Goal: Task Accomplishment & Management: Use online tool/utility

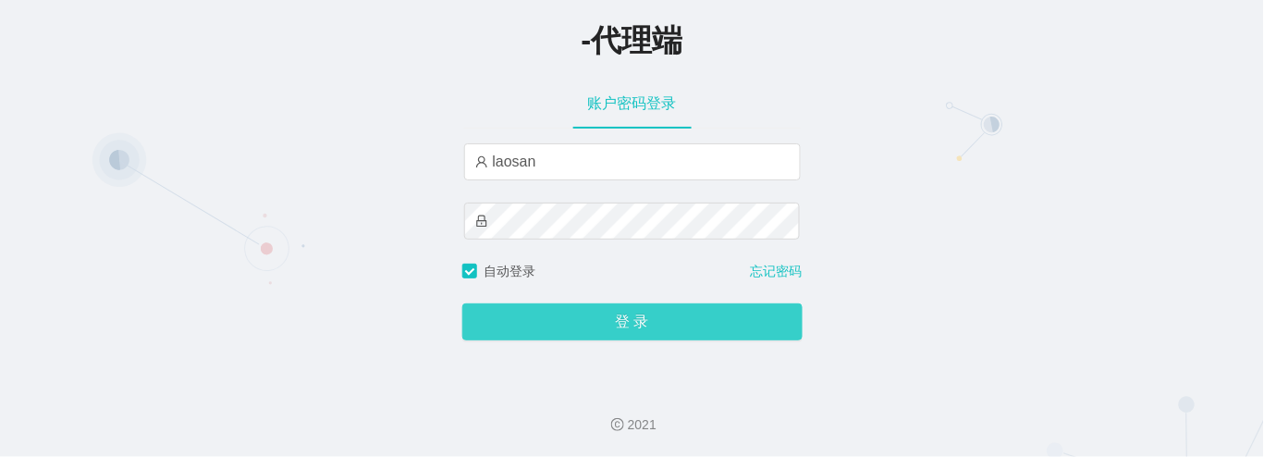
click at [573, 321] on button "登 录" at bounding box center [632, 321] width 340 height 37
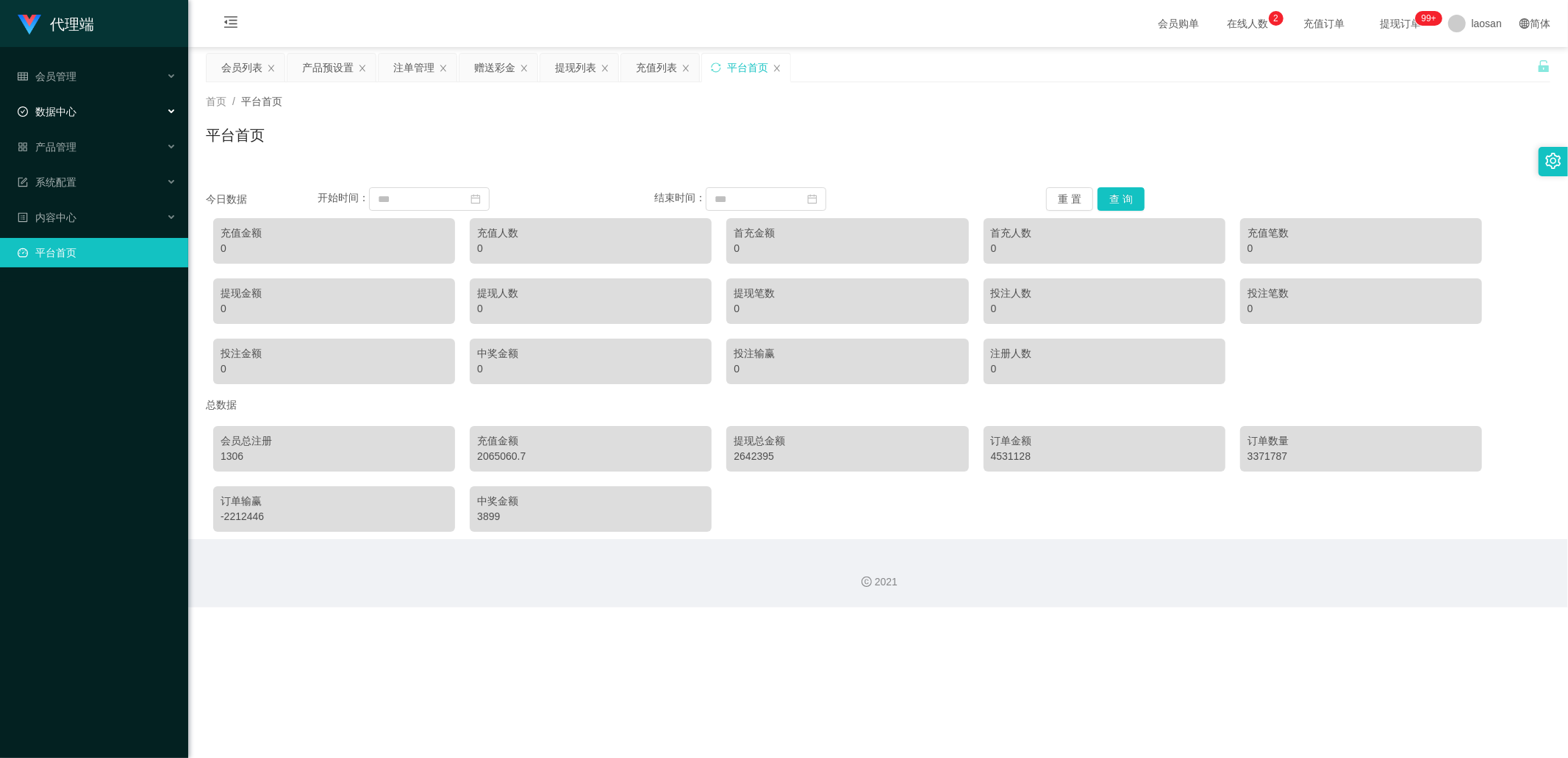
click at [106, 100] on div "数据中心" at bounding box center [94, 111] width 188 height 29
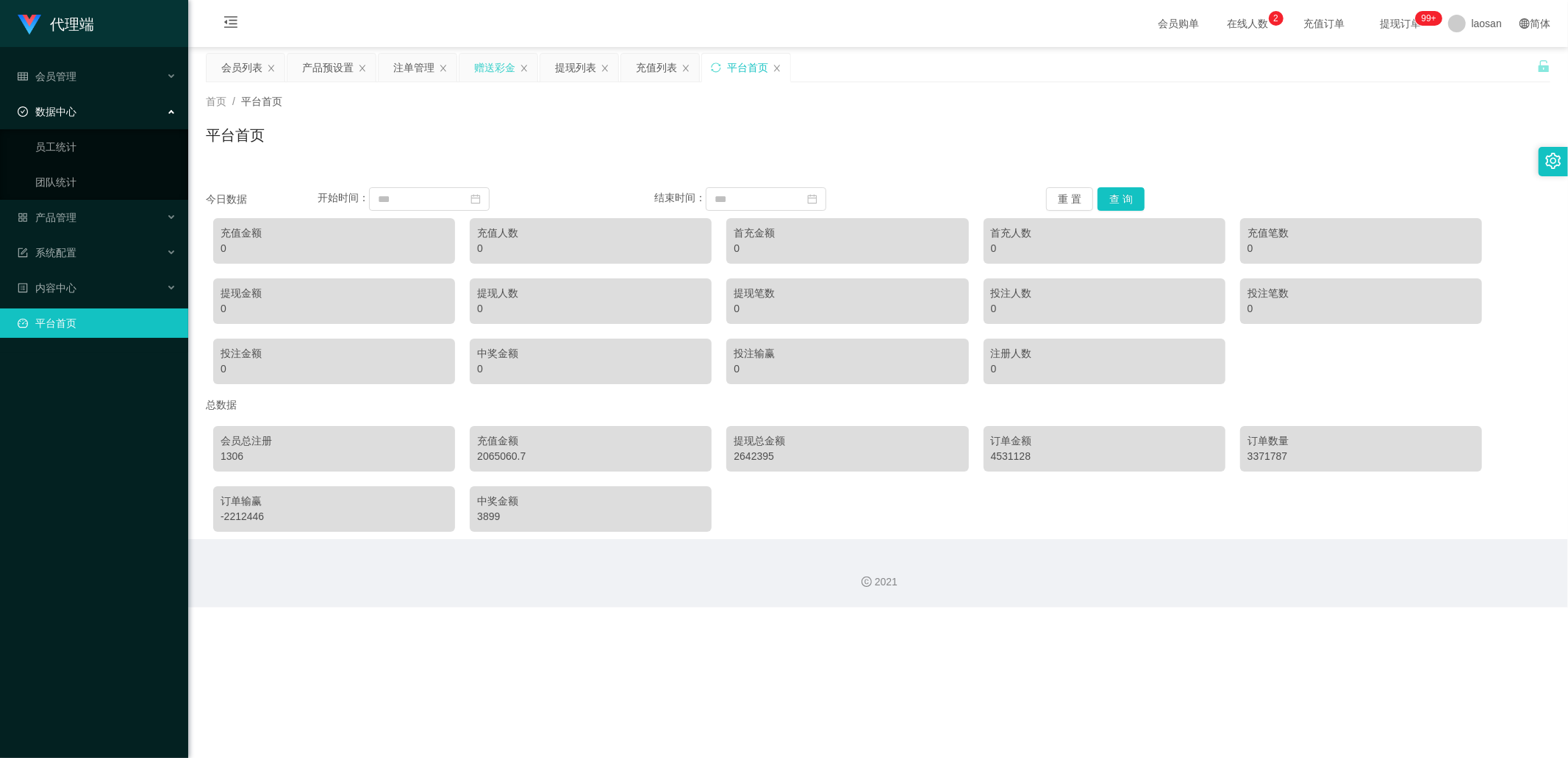
click at [487, 68] on div "赠送彩金" at bounding box center [495, 68] width 41 height 28
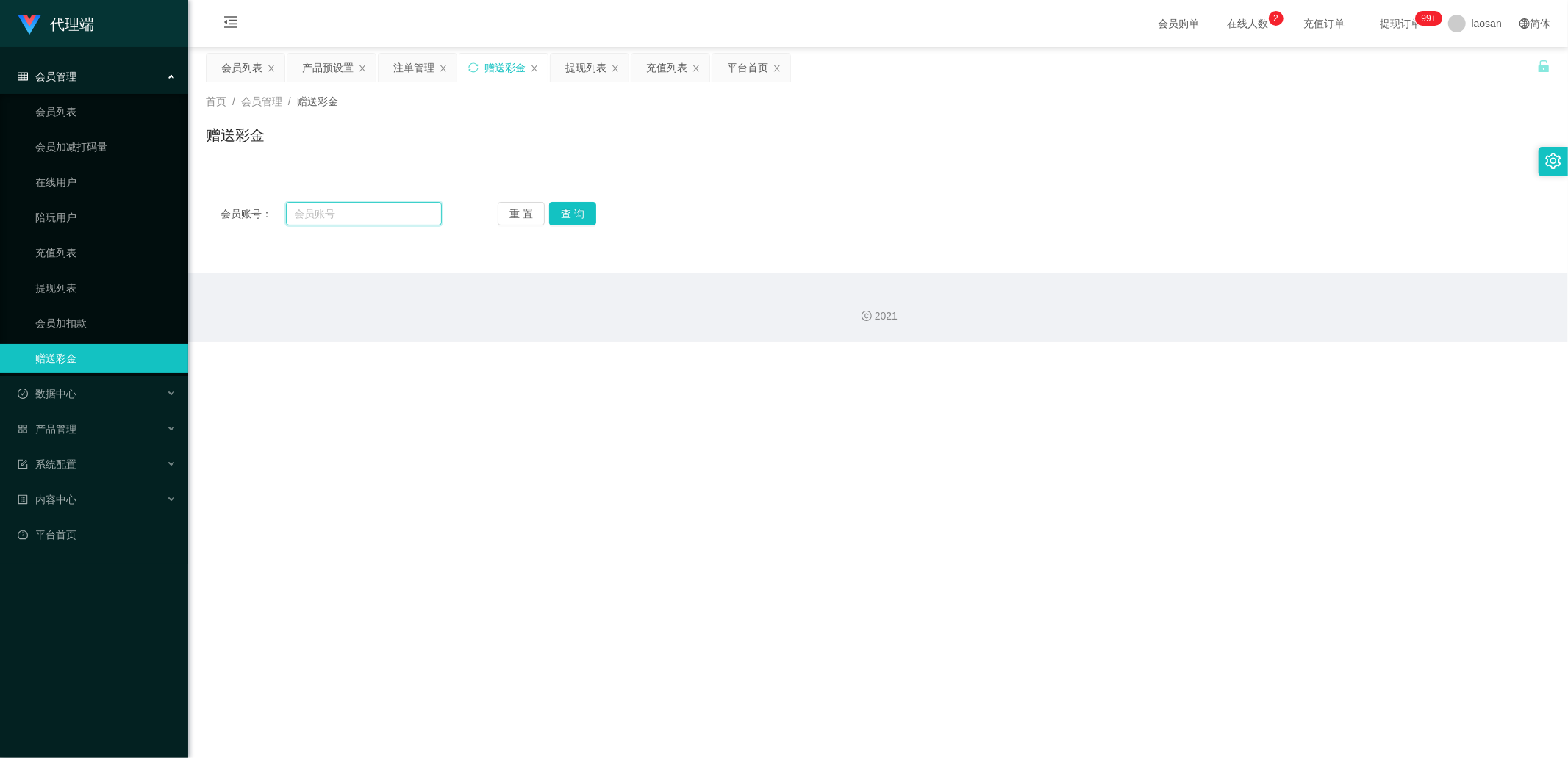
click at [377, 219] on input "text" at bounding box center [364, 214] width 157 height 24
paste input "Selina"
type input "Selina"
click at [603, 203] on div "重 置 查 询" at bounding box center [608, 214] width 221 height 24
click at [567, 219] on button "查 询" at bounding box center [572, 214] width 47 height 24
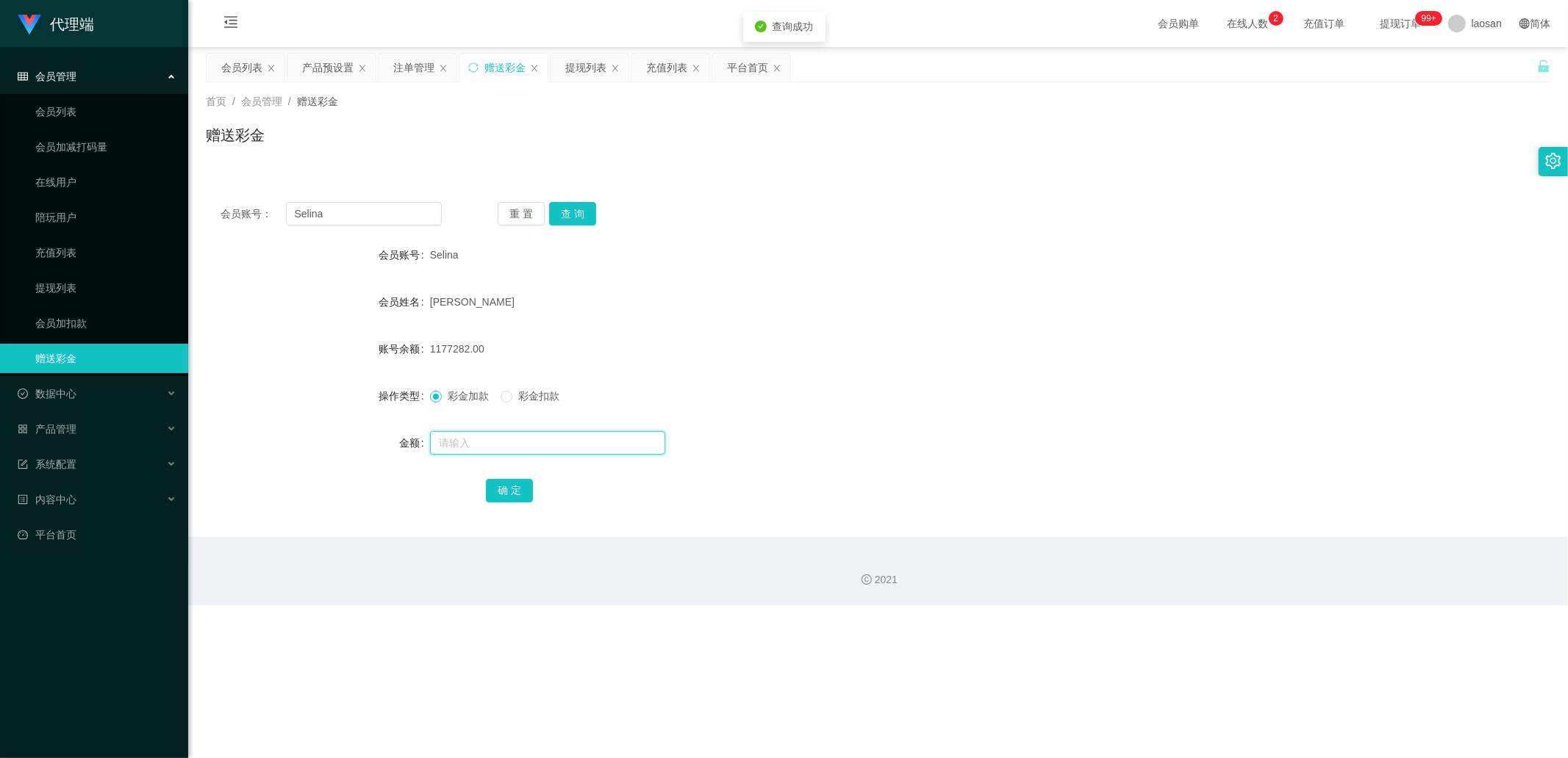
click at [532, 362] on input "text" at bounding box center [548, 443] width 235 height 24
type input "600"
click at [521, 362] on button "确 定" at bounding box center [509, 491] width 47 height 24
click at [574, 211] on button "查 询" at bounding box center [572, 214] width 47 height 24
